Goal: Task Accomplishment & Management: Use online tool/utility

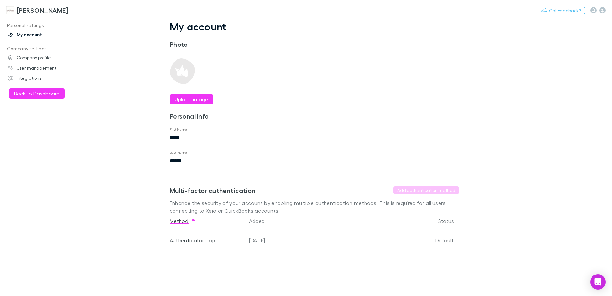
click at [33, 10] on h3 "[PERSON_NAME]" at bounding box center [43, 10] width 52 height 8
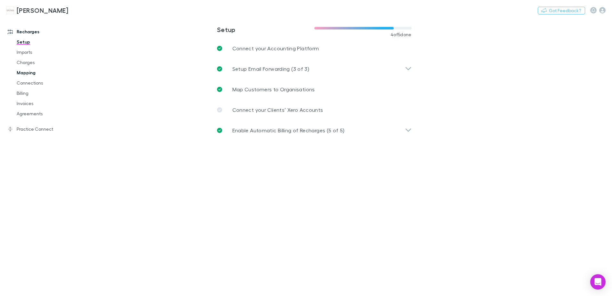
click at [32, 74] on link "Mapping" at bounding box center [48, 73] width 76 height 10
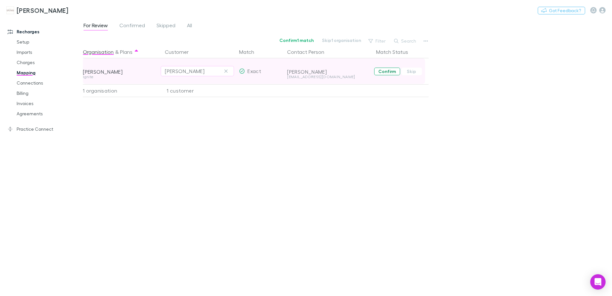
click at [389, 70] on button "Confirm" at bounding box center [387, 72] width 26 height 8
click at [28, 61] on link "Charges" at bounding box center [48, 62] width 76 height 10
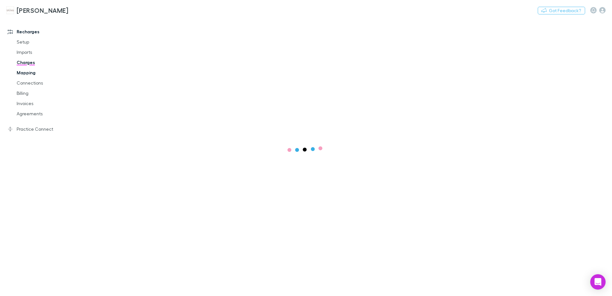
click at [30, 72] on link "Mapping" at bounding box center [48, 73] width 76 height 10
